Goal: Browse casually: Explore the website without a specific task or goal

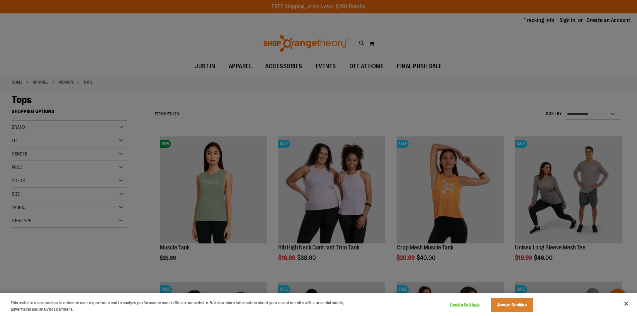
click at [163, 241] on div at bounding box center [318, 158] width 637 height 316
click at [505, 307] on button "Accept Cookies" at bounding box center [512, 305] width 42 height 14
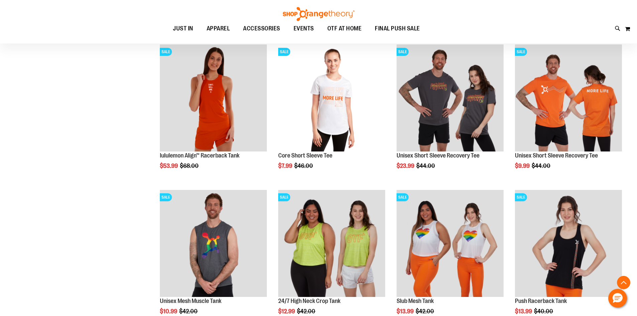
scroll to position [701, 0]
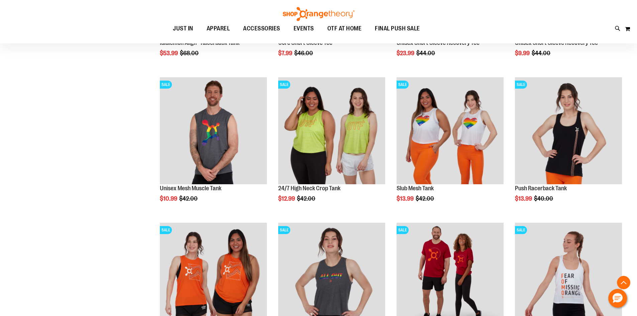
scroll to position [635, 0]
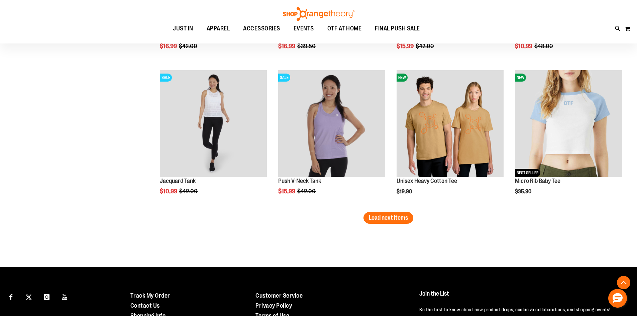
scroll to position [1269, 0]
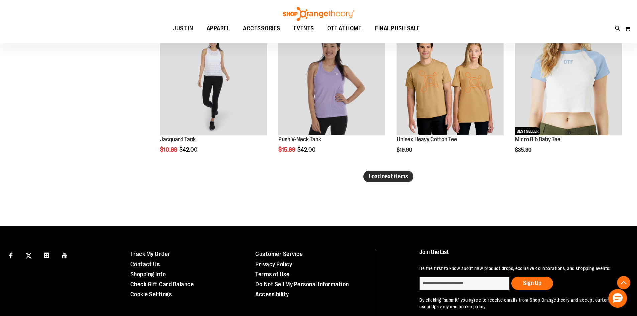
click at [396, 175] on span "Load next items" at bounding box center [388, 176] width 39 height 7
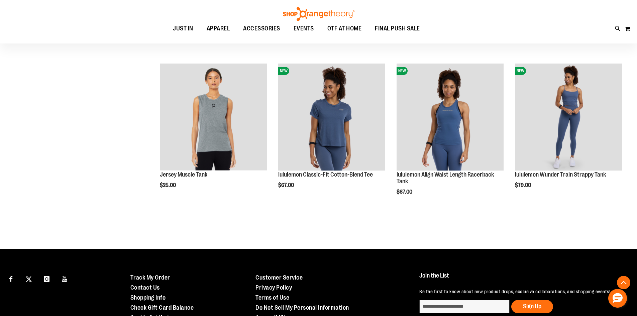
scroll to position [1670, 0]
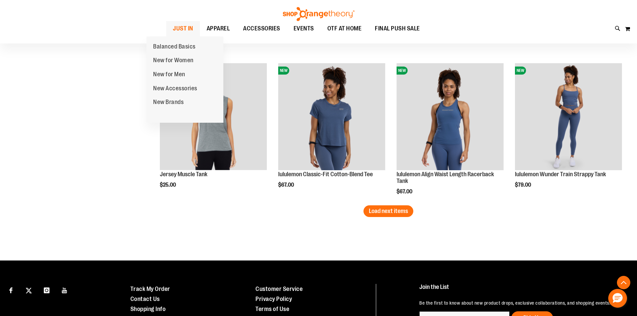
click at [173, 27] on span "JUST IN" at bounding box center [183, 28] width 20 height 15
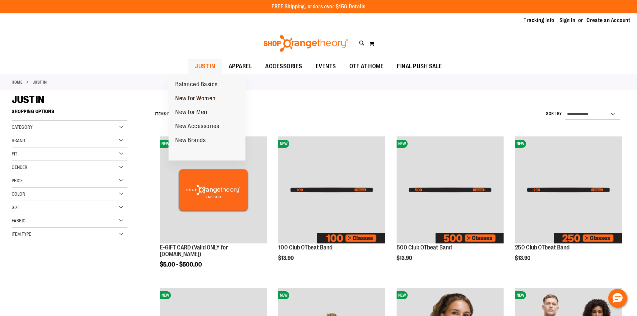
click at [190, 97] on span "New for Women" at bounding box center [195, 99] width 40 height 8
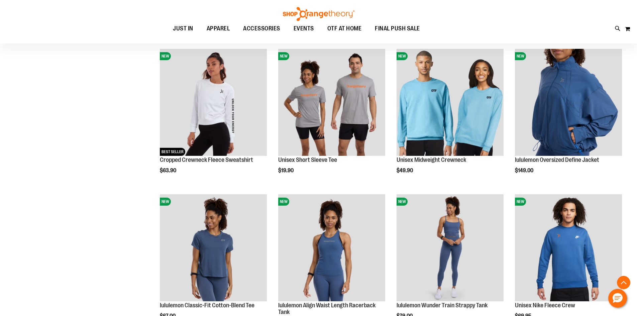
scroll to position [535, 0]
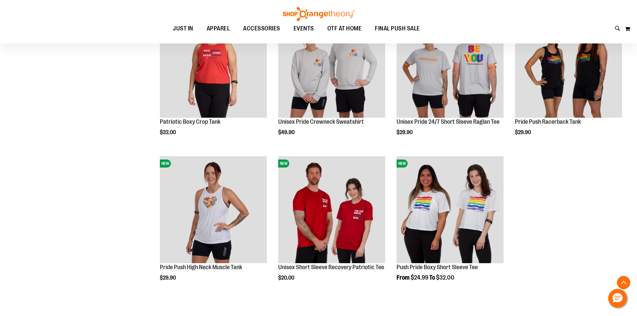
scroll to position [1003, 0]
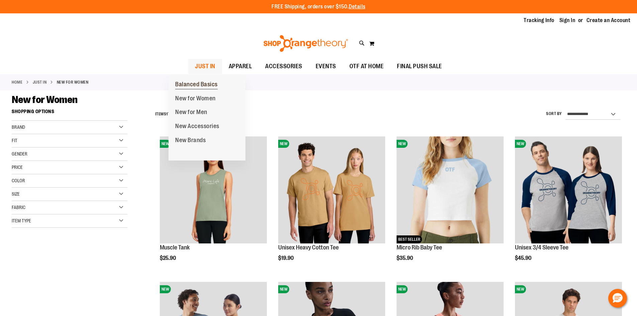
click at [193, 86] on span "Balanced Basics" at bounding box center [196, 85] width 42 height 8
